Goal: Entertainment & Leisure: Consume media (video, audio)

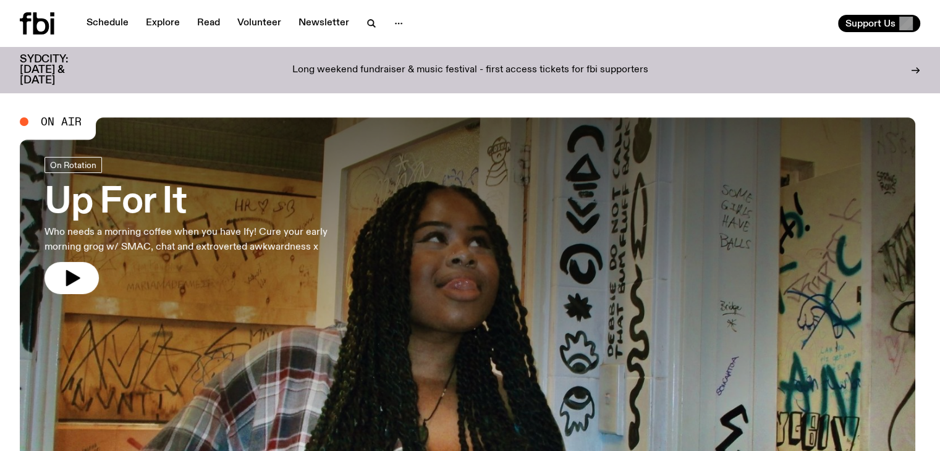
click at [175, 191] on h3 "Up For It" at bounding box center [202, 202] width 316 height 35
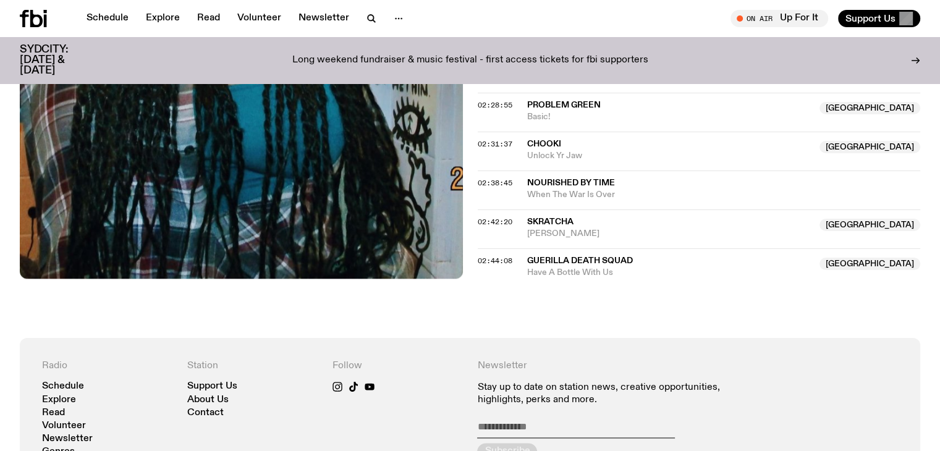
scroll to position [1670, 0]
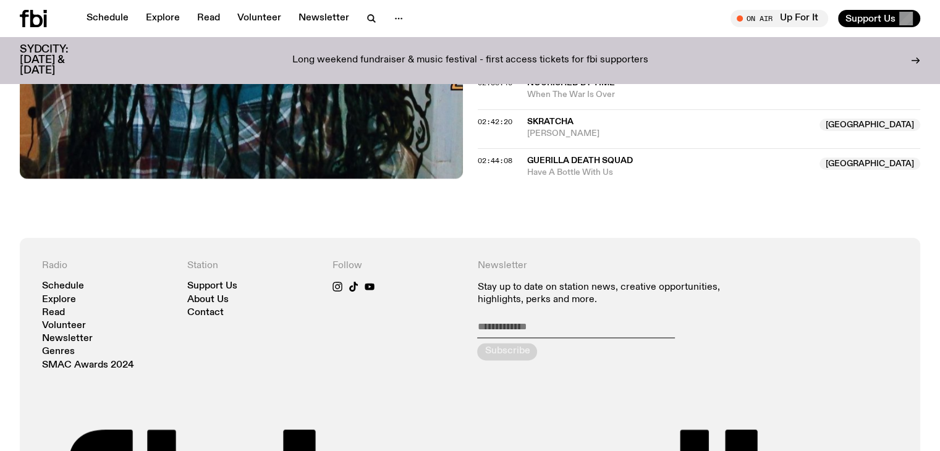
scroll to position [1754, 0]
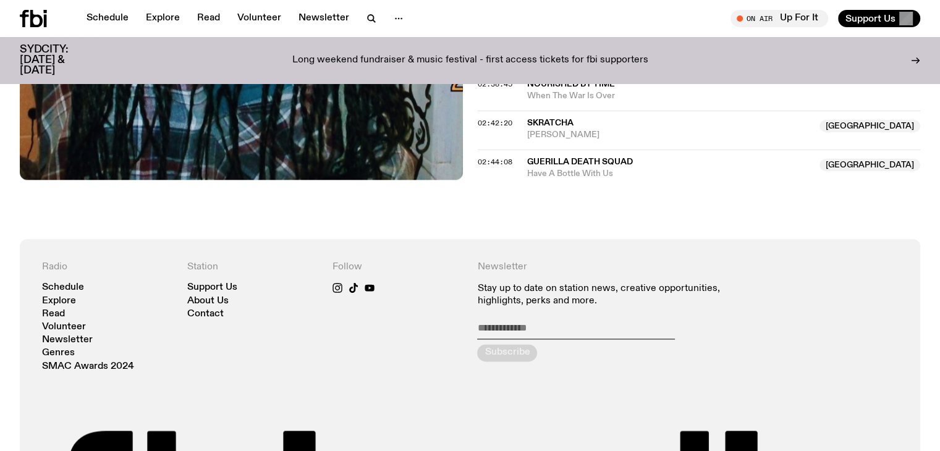
click at [34, 13] on icon at bounding box center [36, 18] width 12 height 17
